Goal: Transaction & Acquisition: Download file/media

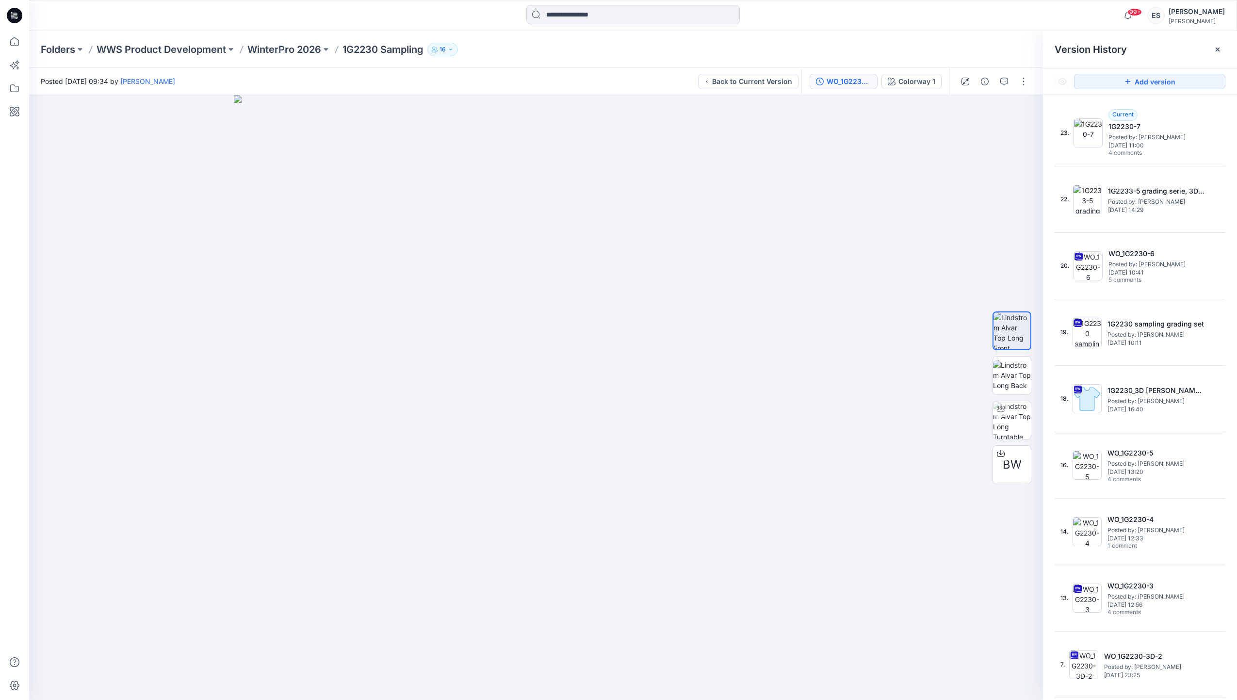
scroll to position [321, 0]
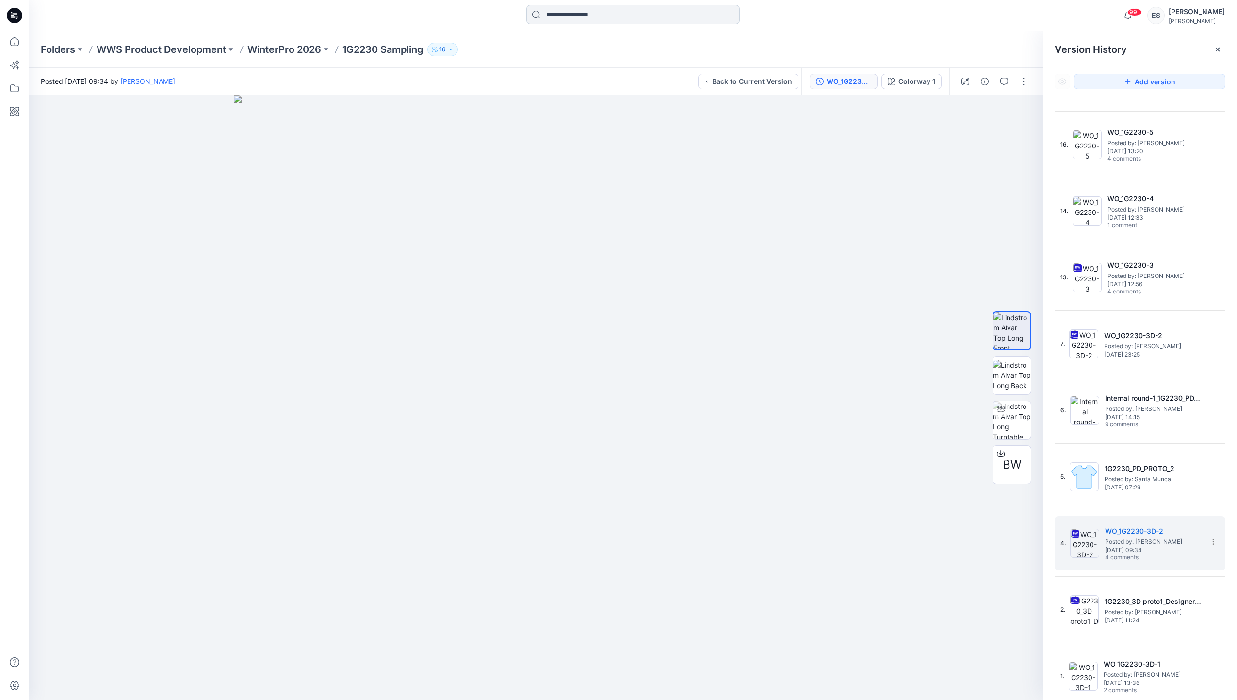
click at [588, 20] on input at bounding box center [632, 14] width 213 height 19
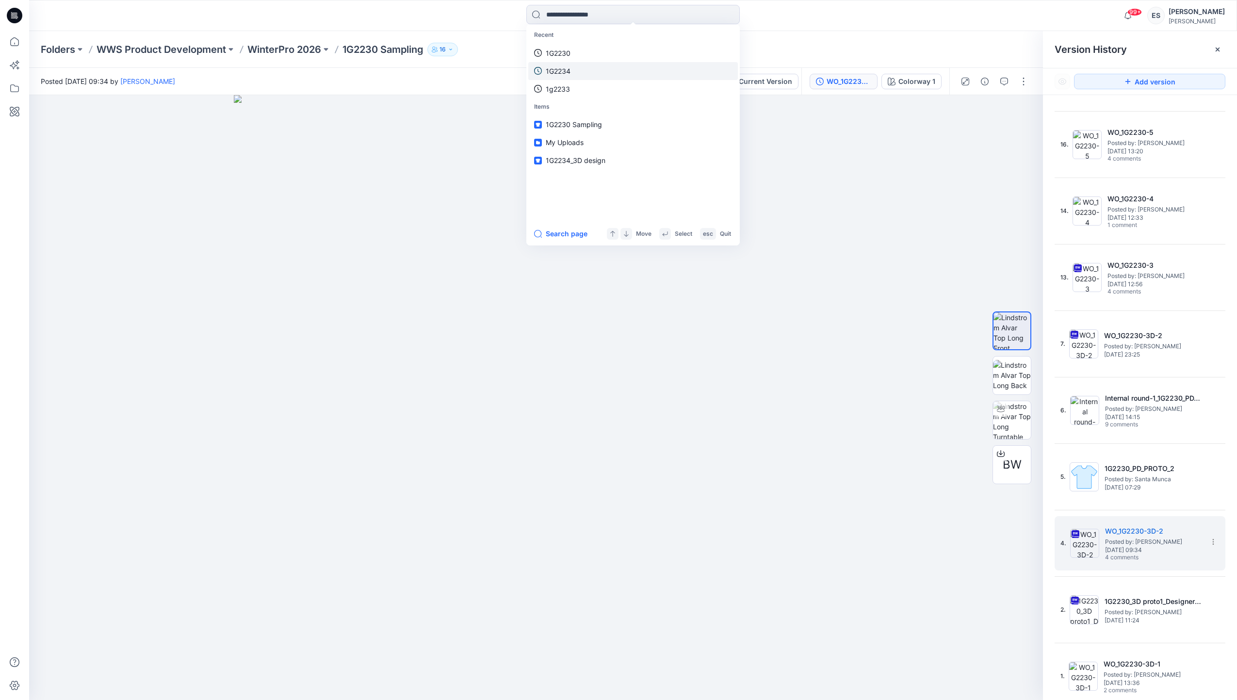
click at [606, 72] on link "1G2234" at bounding box center [633, 71] width 210 height 18
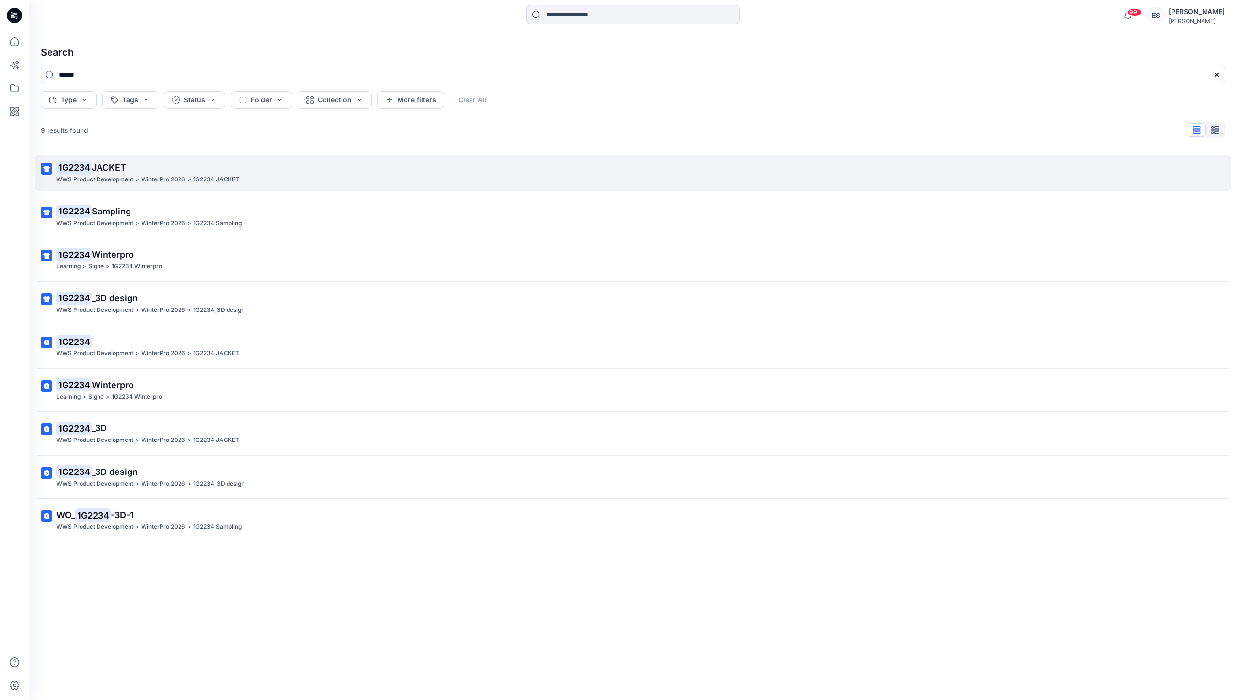
click at [176, 170] on p "1G2234 JACKET" at bounding box center [631, 168] width 1151 height 14
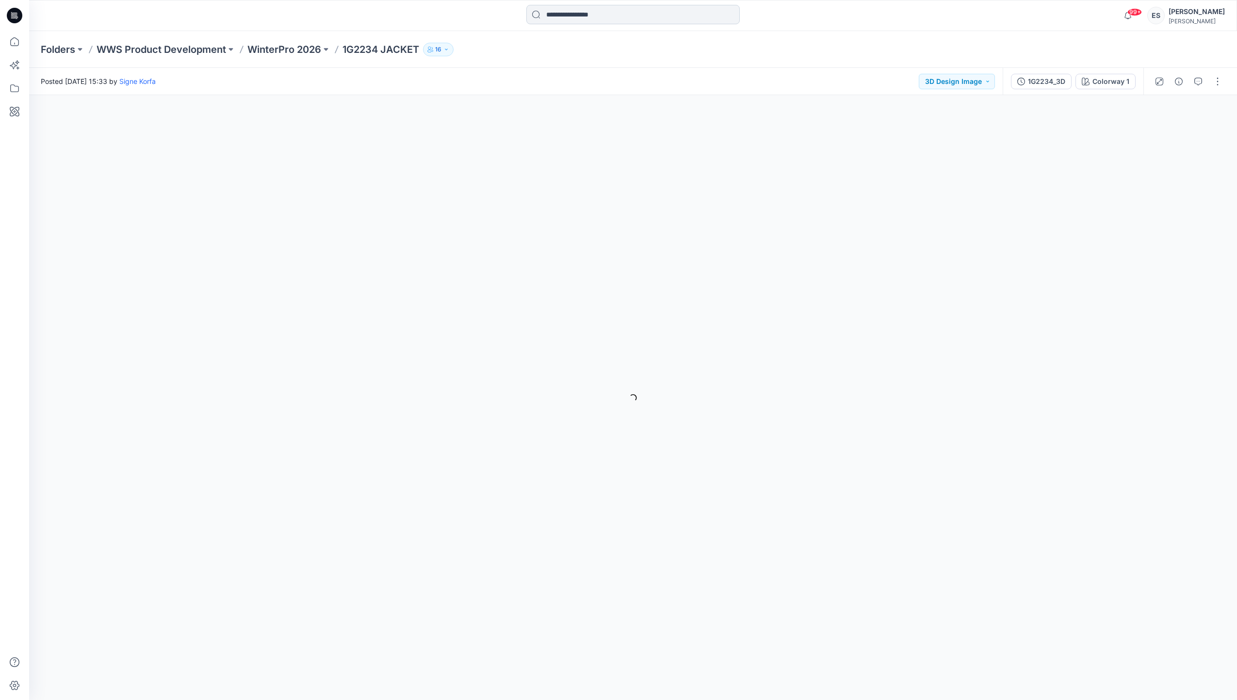
click at [568, 14] on input at bounding box center [632, 14] width 213 height 19
click at [582, 53] on link "1G2234" at bounding box center [633, 53] width 210 height 18
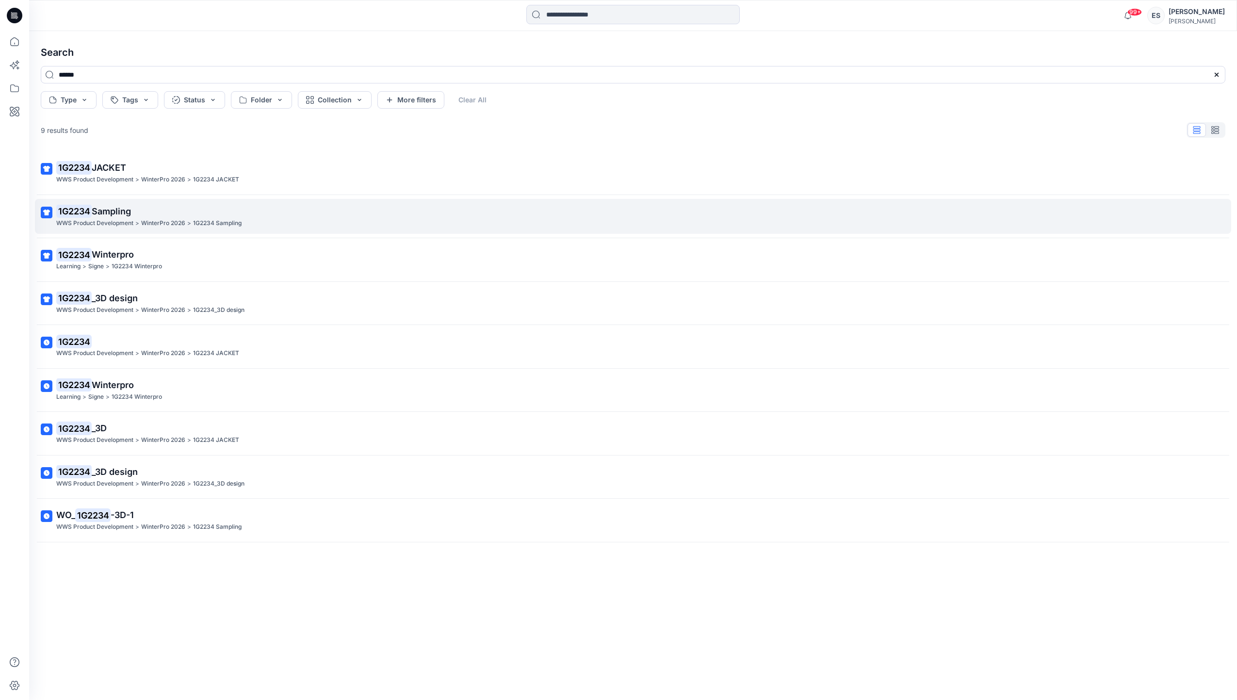
click at [244, 219] on div "WWS Product Development > WinterPro 2026 > 1G2234 Sampling" at bounding box center [631, 223] width 1151 height 10
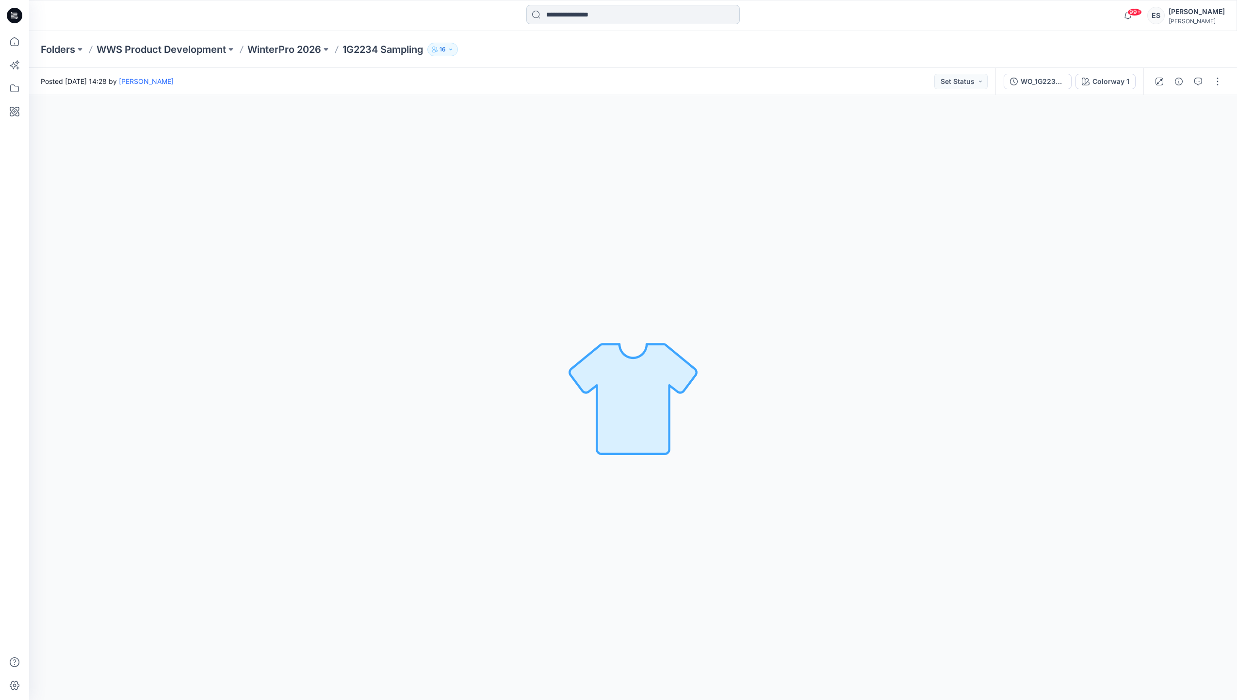
click at [591, 22] on input at bounding box center [632, 14] width 213 height 19
click at [584, 57] on link "1G2234" at bounding box center [633, 53] width 210 height 18
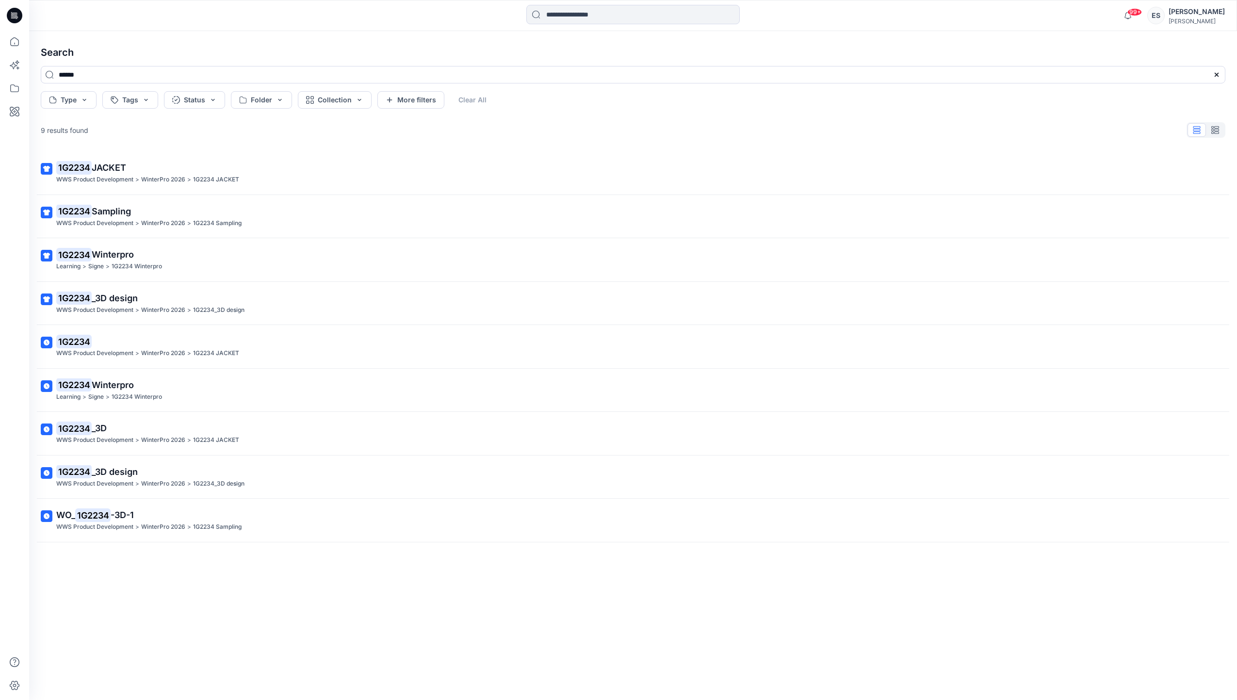
click at [215, 266] on div "Learning > Signe > 1G2234 Winterpro" at bounding box center [631, 266] width 1151 height 10
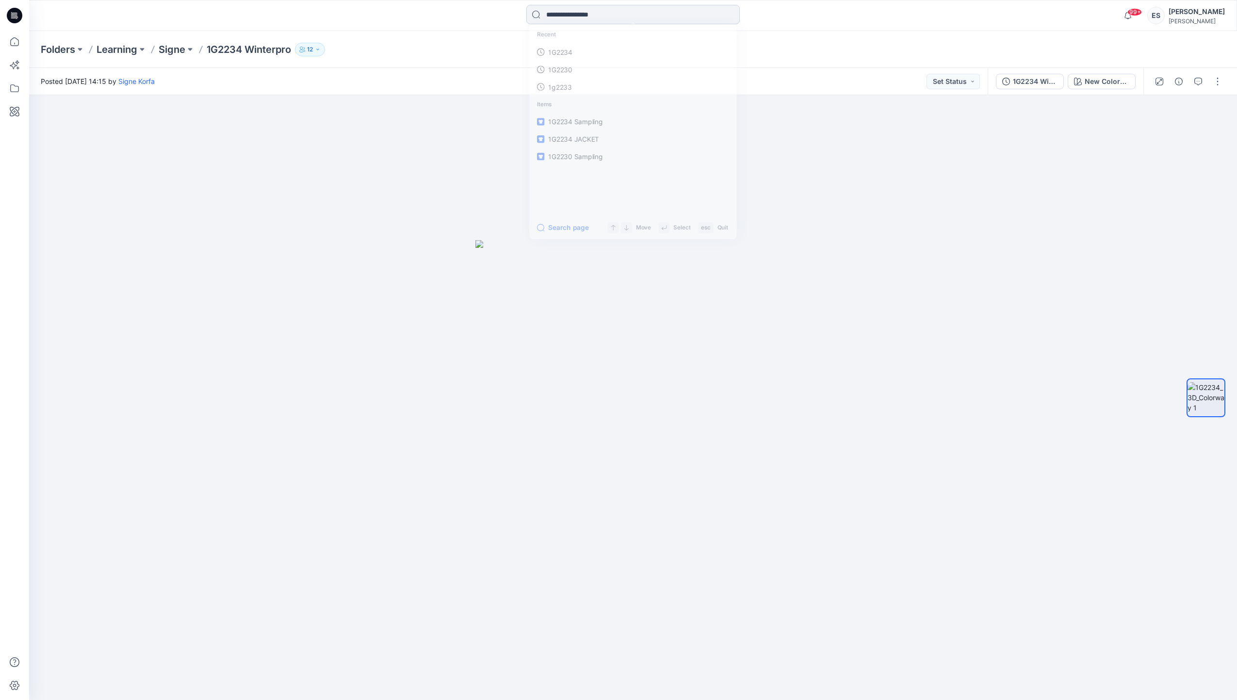
click at [566, 14] on input at bounding box center [632, 14] width 213 height 19
click at [567, 53] on p "1G2234" at bounding box center [558, 53] width 25 height 10
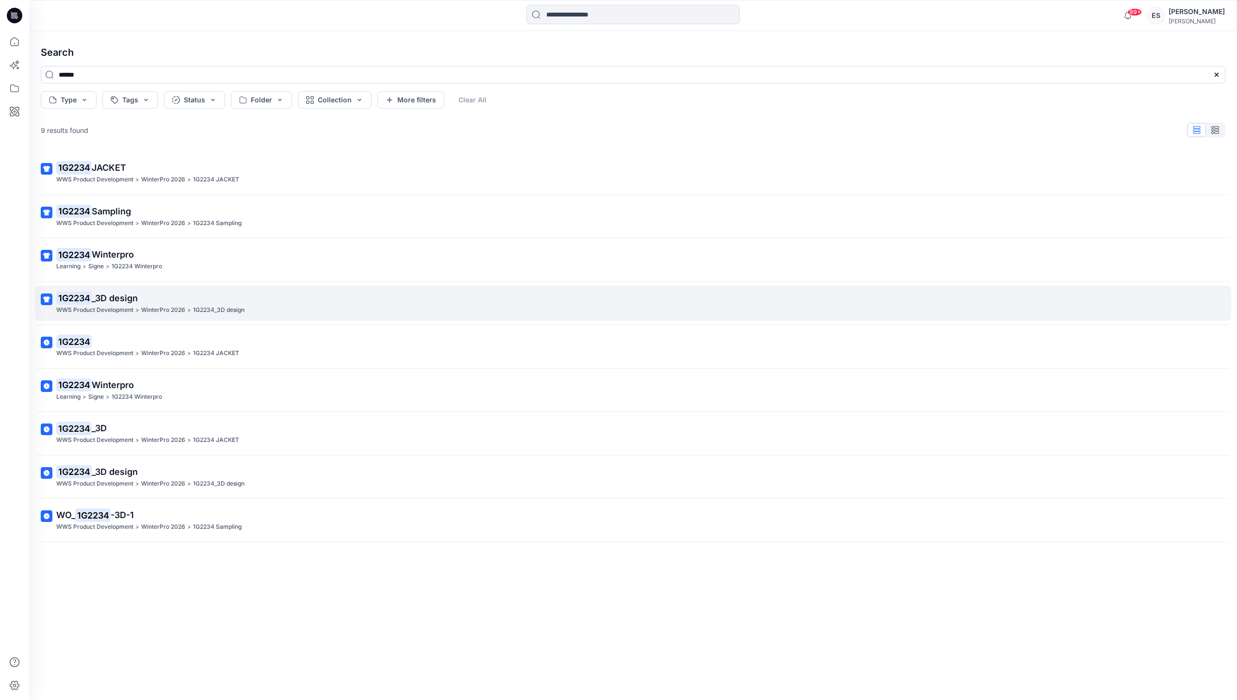
click at [148, 309] on p "WinterPro 2026" at bounding box center [163, 310] width 44 height 10
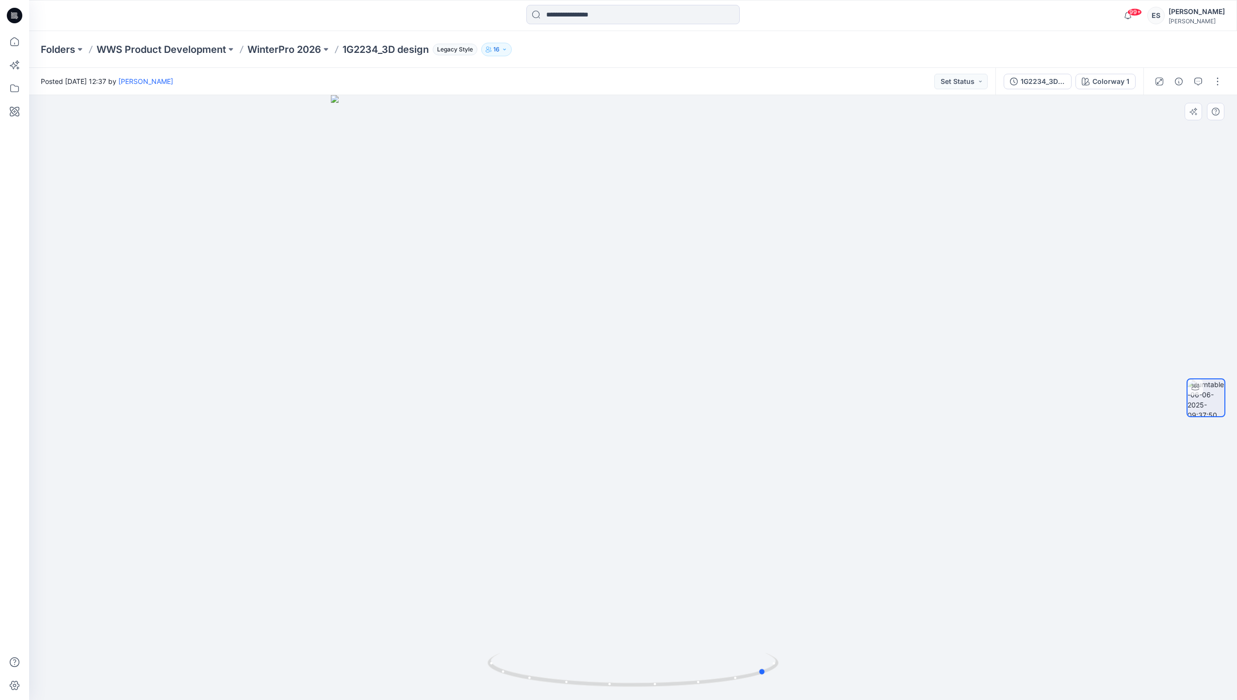
drag, startPoint x: 632, startPoint y: 684, endPoint x: 1090, endPoint y: 521, distance: 485.5
click at [765, 673] on icon at bounding box center [633, 671] width 293 height 36
click at [1043, 89] on div "1G2234_3D design Colorway 1" at bounding box center [1069, 81] width 148 height 27
click at [1049, 77] on div "1G2234_3D design" at bounding box center [1042, 81] width 45 height 11
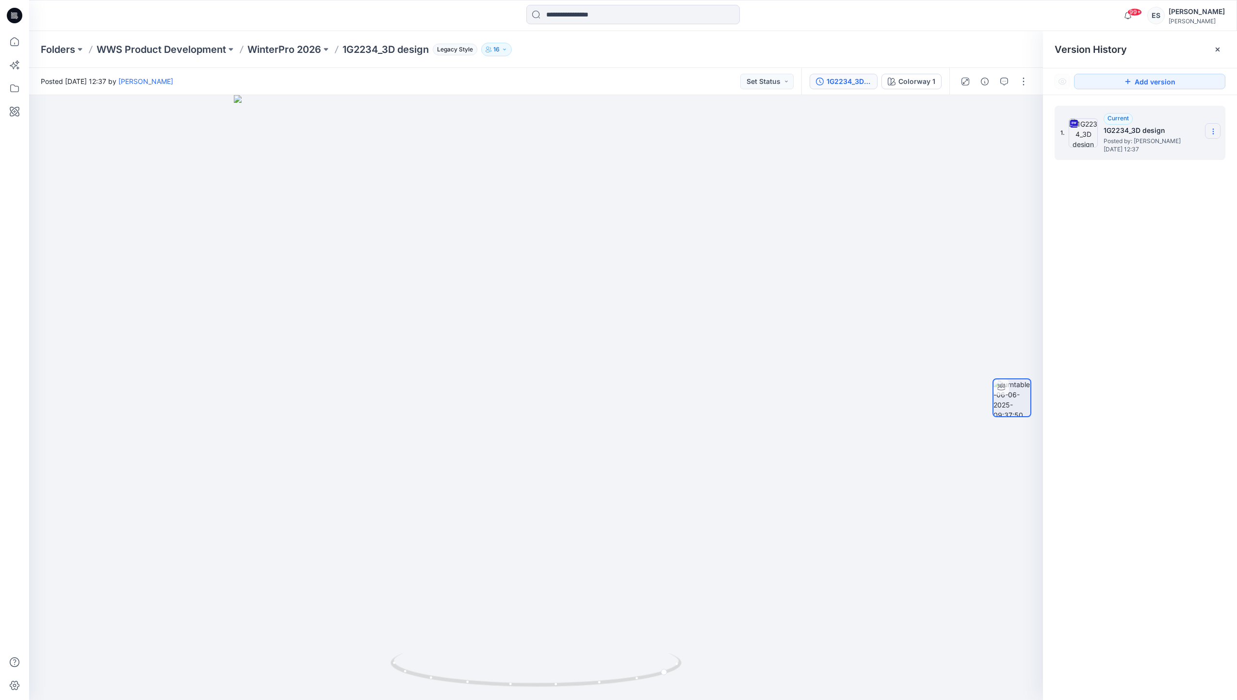
click at [1215, 126] on section at bounding box center [1213, 131] width 16 height 16
click at [1196, 148] on span "Download Source BW File" at bounding box center [1163, 151] width 81 height 12
